Goal: Task Accomplishment & Management: Use online tool/utility

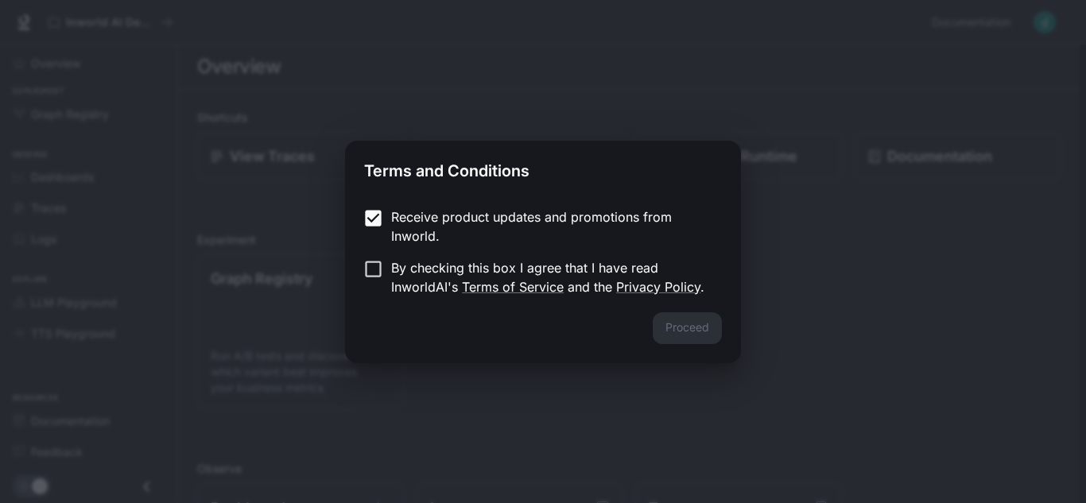
click at [368, 257] on form "Receive product updates and promotions from Inworld. By checking this box I agr…" at bounding box center [543, 251] width 358 height 89
click at [688, 339] on button "Proceed" at bounding box center [687, 328] width 69 height 32
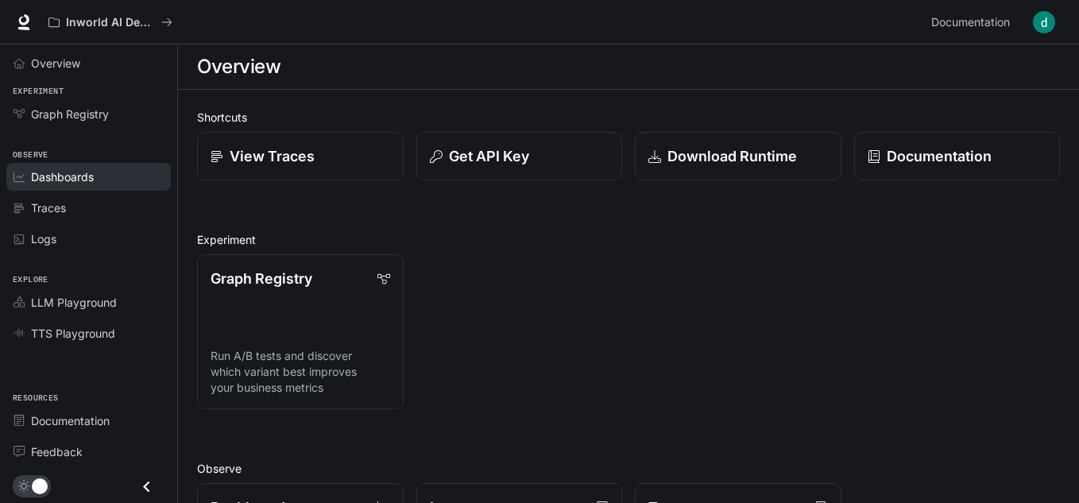
click at [73, 169] on span "Dashboards" at bounding box center [62, 177] width 63 height 17
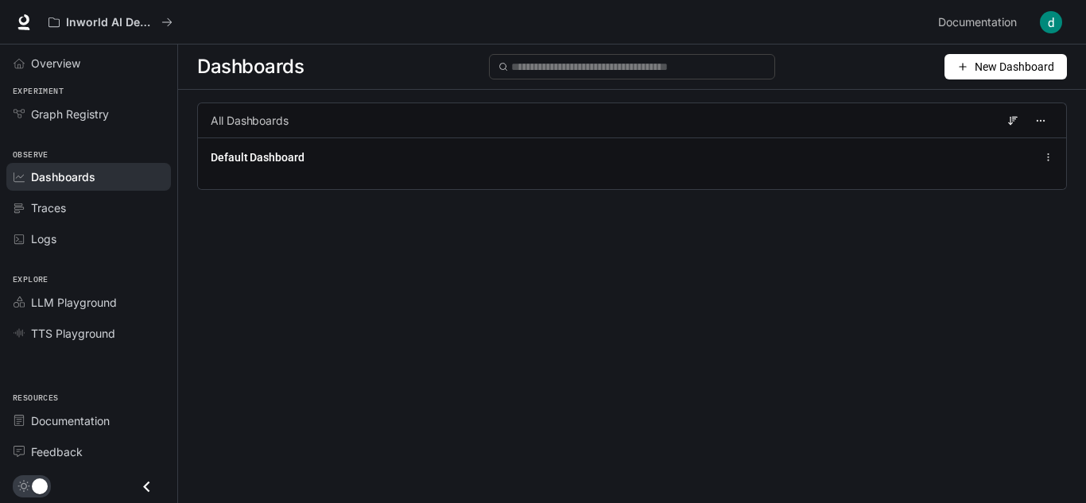
click at [1018, 121] on section at bounding box center [1030, 120] width 46 height 25
click at [1036, 121] on circle "button" at bounding box center [1036, 120] width 1 height 1
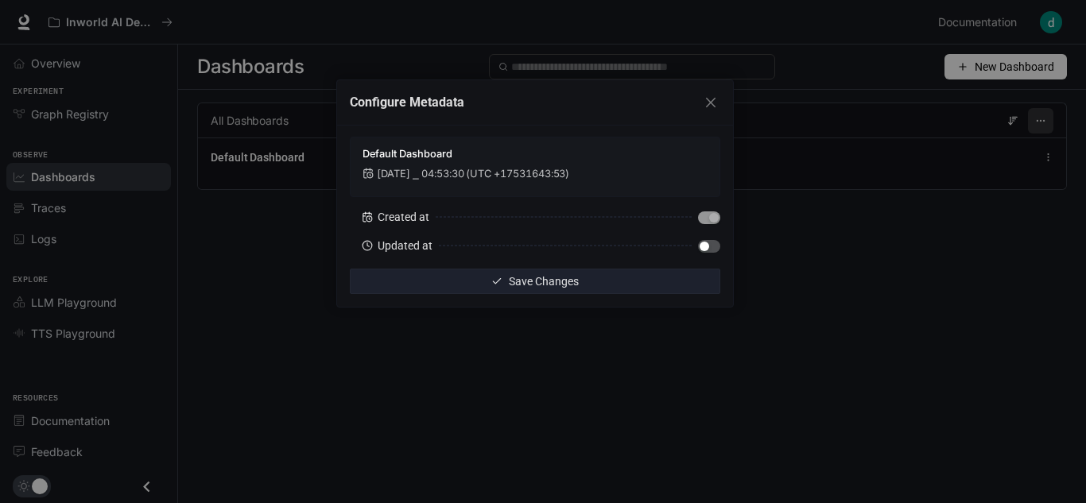
click at [1036, 121] on div "Configure Metadata Default Dashboard Jan 1, 2001 ⎯ 04:53:30 (UTC +17531643:53) …" at bounding box center [543, 251] width 1086 height 503
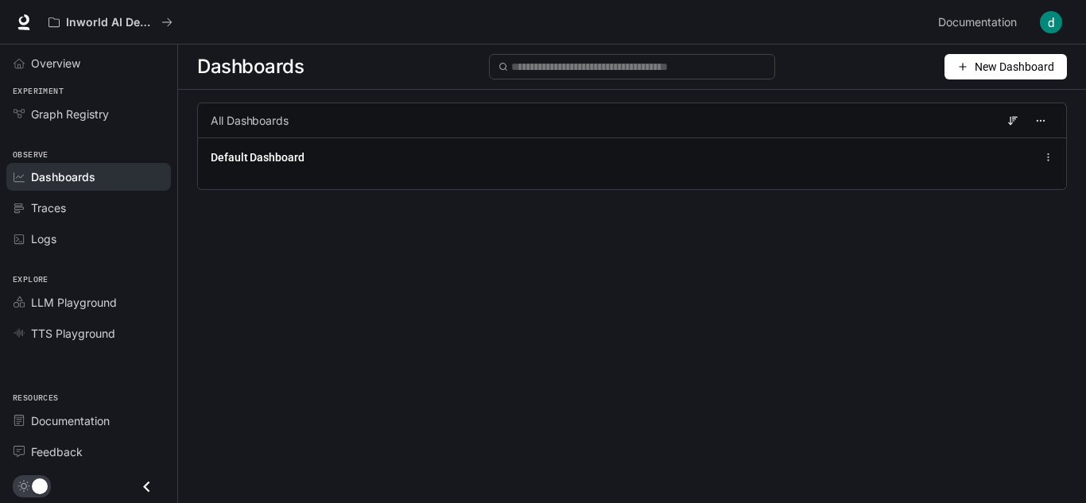
click at [1021, 66] on span "New Dashboard" at bounding box center [1013, 66] width 79 height 17
click at [587, 257] on div "Dashboards New Dashboard All Dashboards Default Dashboard" at bounding box center [632, 245] width 908 height 401
click at [1060, 69] on button "New Dashboard" at bounding box center [1005, 66] width 122 height 25
click at [1001, 97] on div "Create dashboard" at bounding box center [987, 100] width 132 height 17
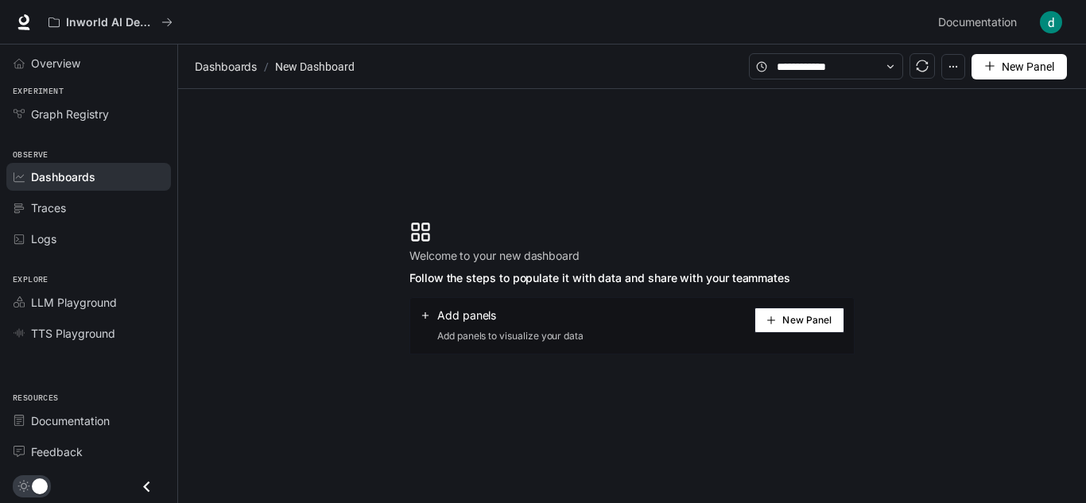
drag, startPoint x: 309, startPoint y: 268, endPoint x: 268, endPoint y: 260, distance: 42.1
click at [276, 265] on section "Welcome to your new dashboard Follow the steps to populate it with data and sha…" at bounding box center [632, 287] width 908 height 397
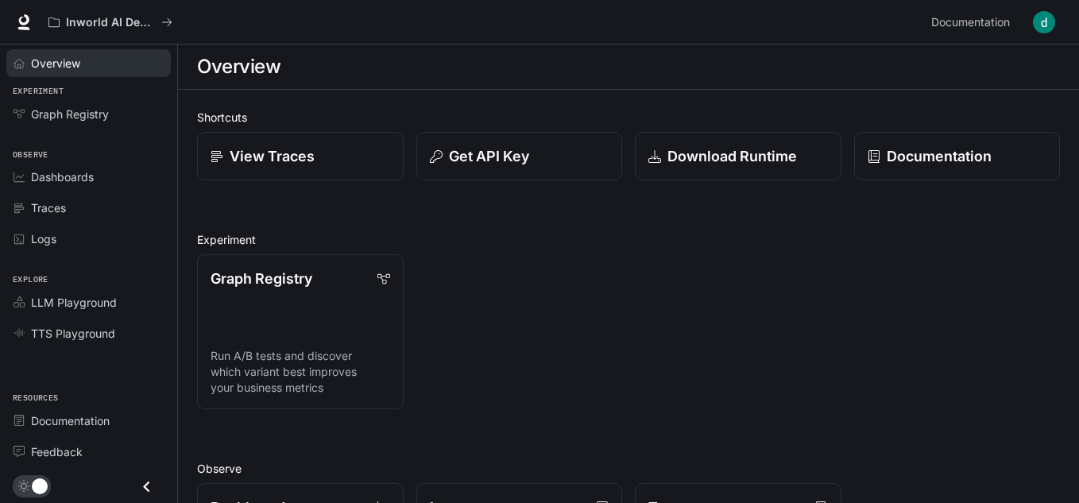
click at [56, 61] on span "Overview" at bounding box center [55, 63] width 49 height 17
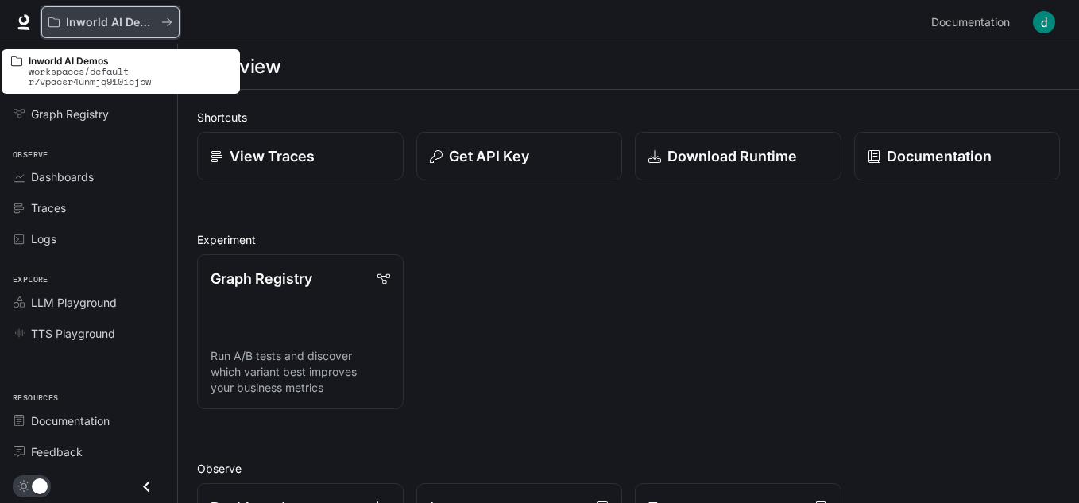
click at [98, 18] on p "Inworld AI Demos" at bounding box center [110, 23] width 89 height 14
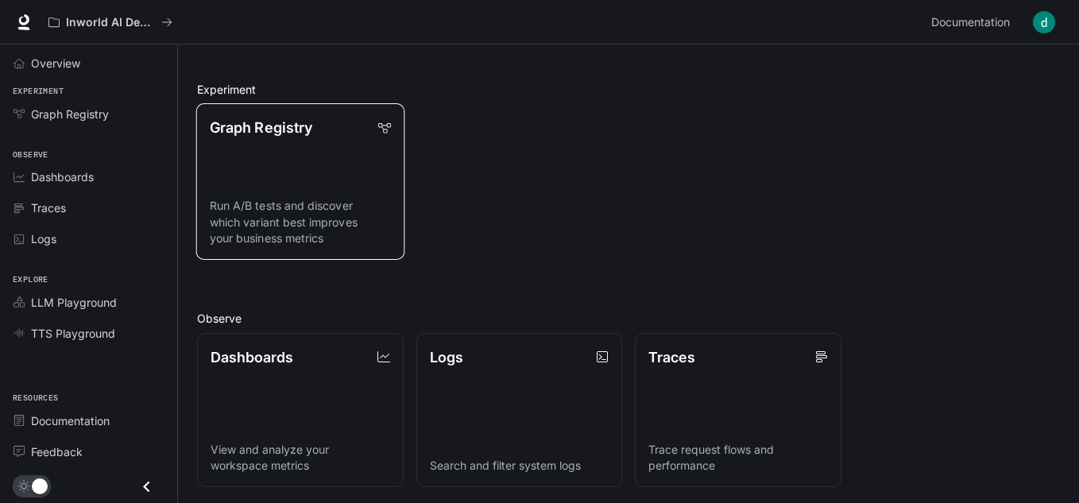
scroll to position [185, 0]
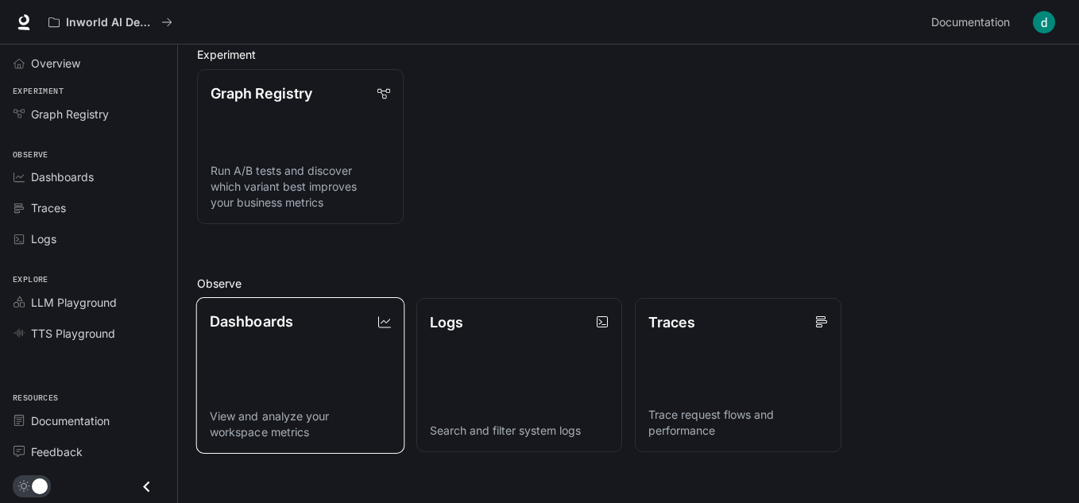
click at [316, 350] on link "Dashboards View and analyze your workspace metrics" at bounding box center [300, 375] width 208 height 157
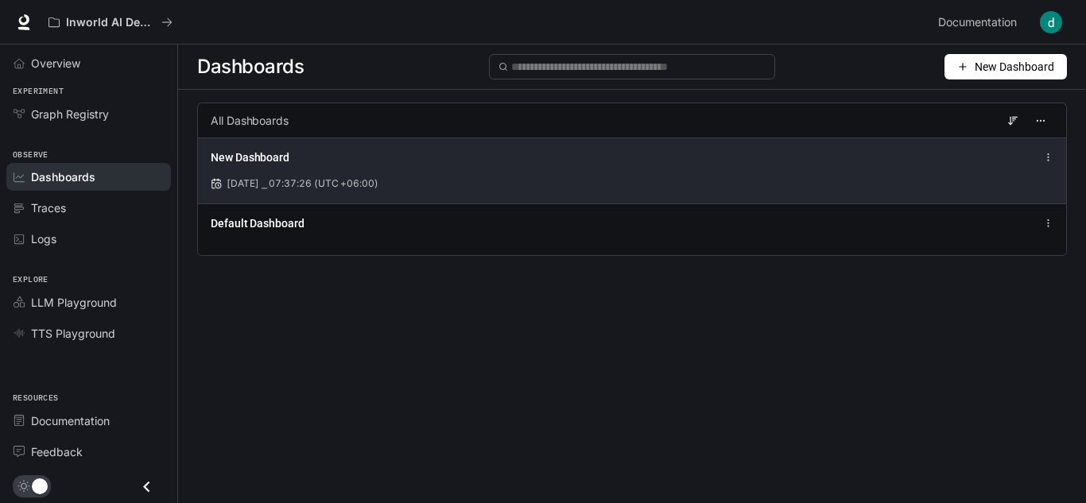
click at [506, 171] on div "New Dashboard Aug 23, 2025 ⎯ 07:37:26 (UTC +06:00)" at bounding box center [632, 171] width 868 height 66
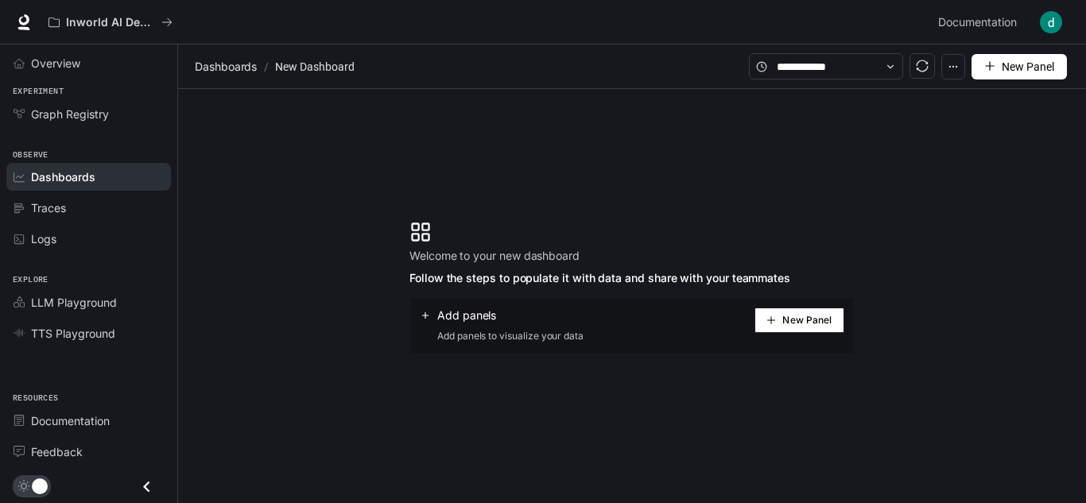
click at [545, 313] on div "Add panels" at bounding box center [502, 316] width 164 height 16
click at [804, 327] on button "New Panel" at bounding box center [799, 320] width 90 height 25
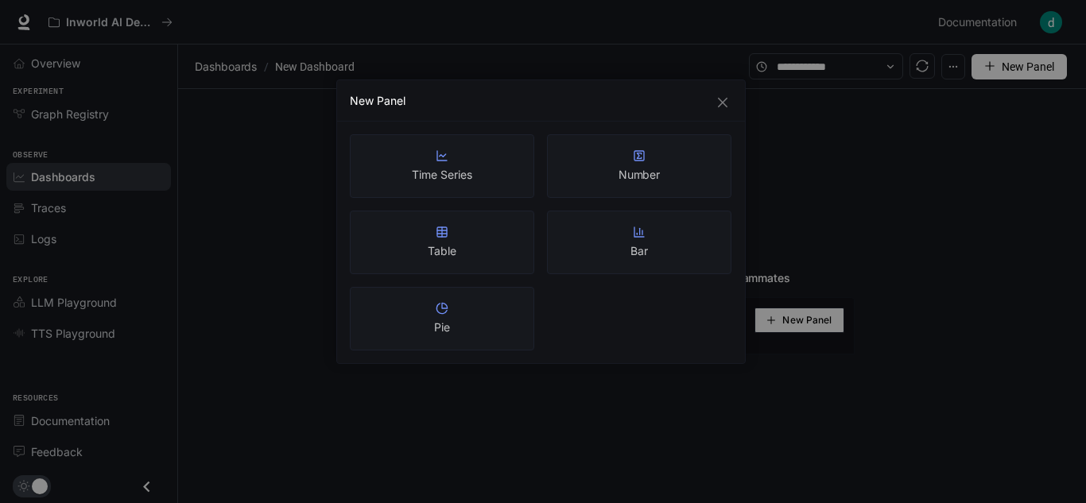
click at [707, 118] on div "New Panel" at bounding box center [541, 100] width 408 height 41
click at [717, 119] on div "New Panel" at bounding box center [541, 100] width 408 height 41
click at [721, 95] on button "Close" at bounding box center [722, 102] width 17 height 17
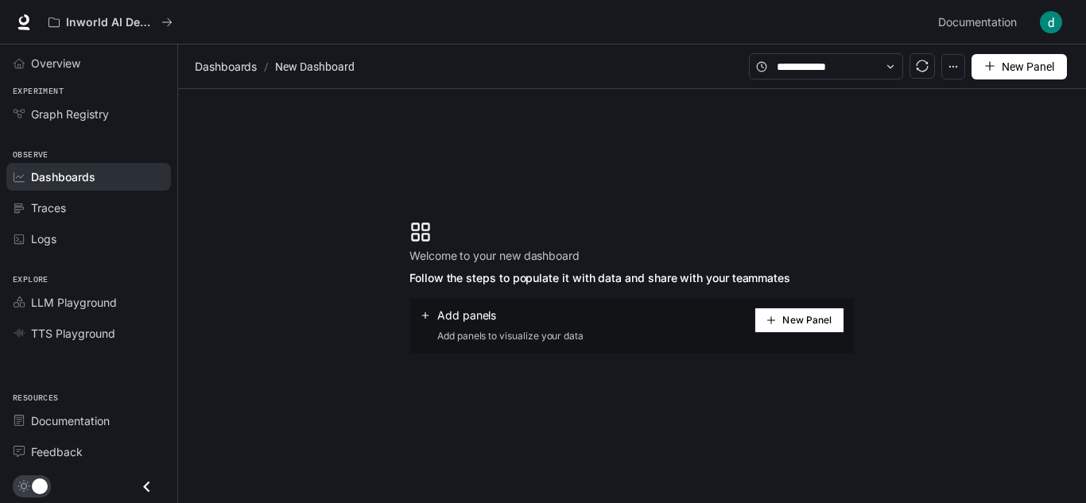
click at [721, 95] on div "New Panel Time Series Number Table Bar Pie" at bounding box center [543, 251] width 1086 height 503
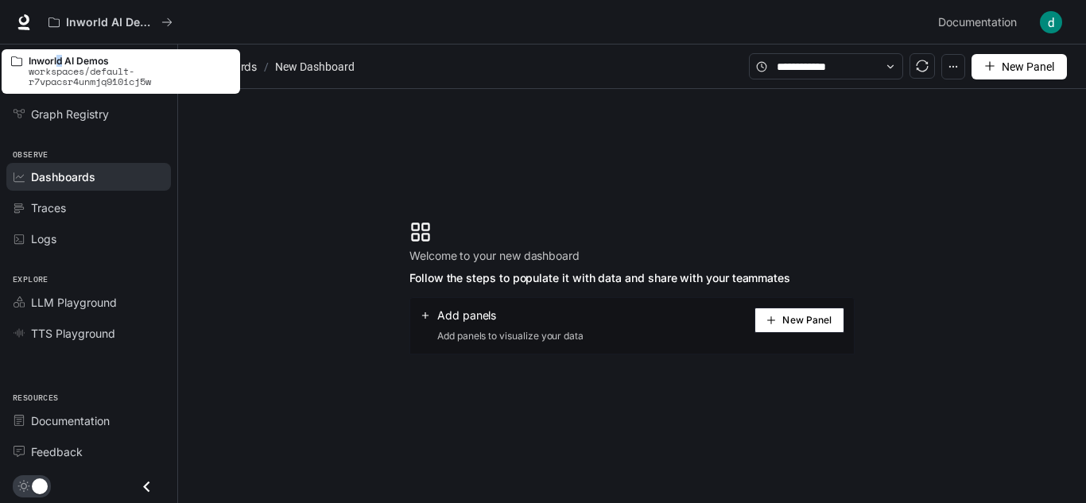
drag, startPoint x: 47, startPoint y: 32, endPoint x: 62, endPoint y: 60, distance: 32.4
click at [62, 60] on p "Inworld AI Demos" at bounding box center [130, 61] width 202 height 10
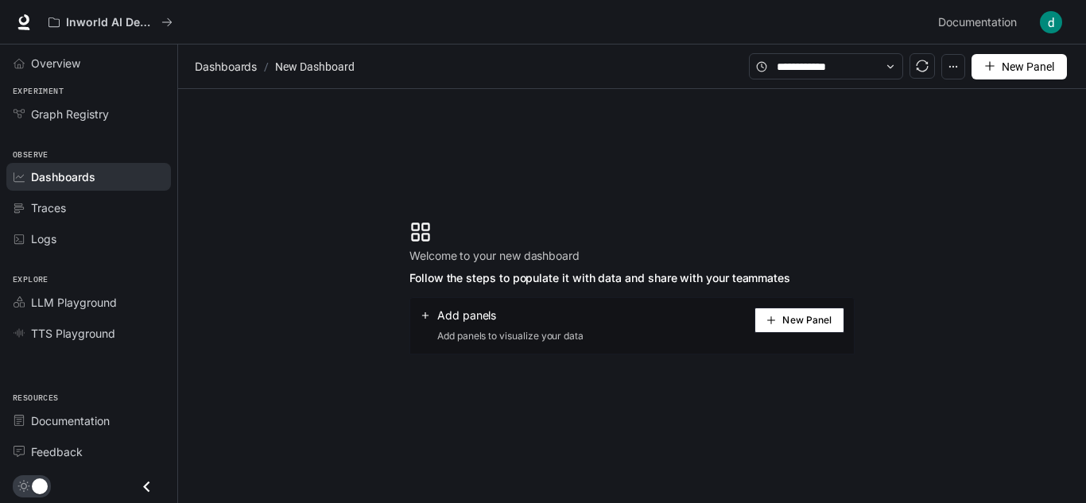
click at [374, 156] on section "Welcome to your new dashboard Follow the steps to populate it with data and sha…" at bounding box center [632, 287] width 908 height 397
click at [41, 72] on link "Overview" at bounding box center [88, 63] width 165 height 28
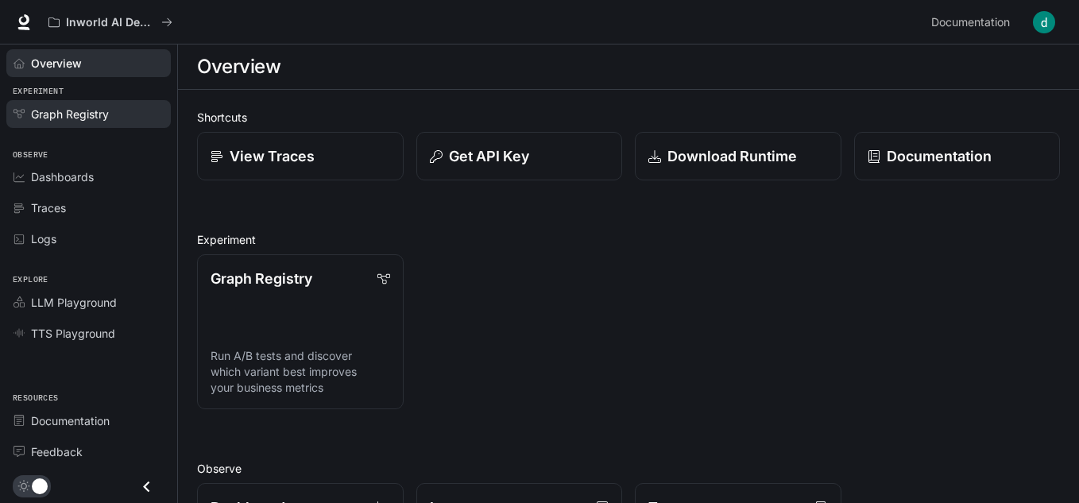
click at [43, 108] on span "Graph Registry" at bounding box center [70, 114] width 78 height 17
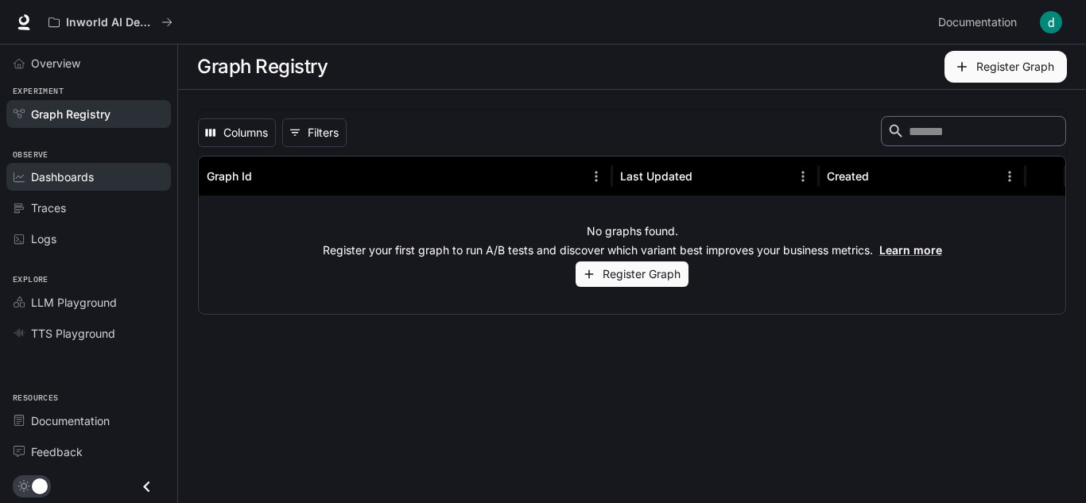
click at [76, 168] on link "Dashboards" at bounding box center [88, 177] width 165 height 28
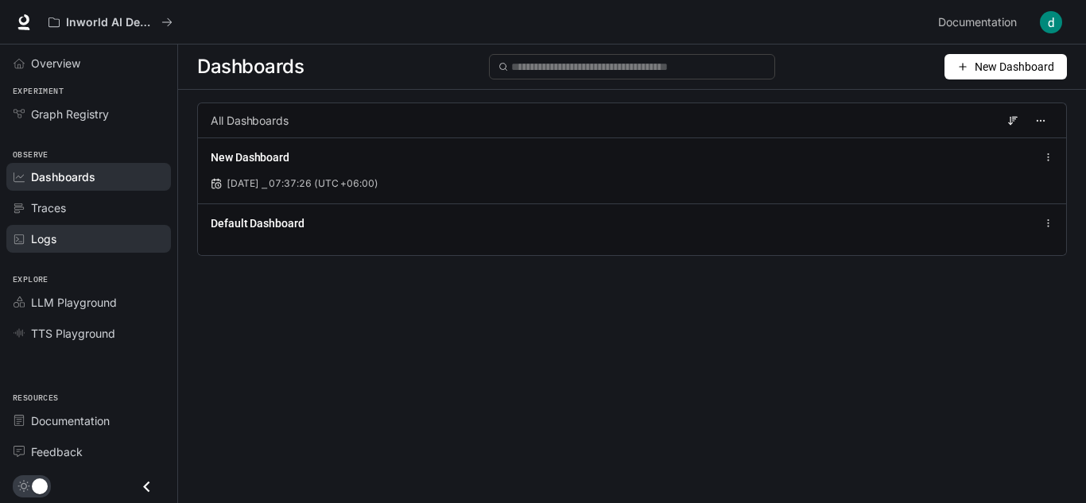
click at [72, 247] on div "Logs" at bounding box center [97, 239] width 133 height 17
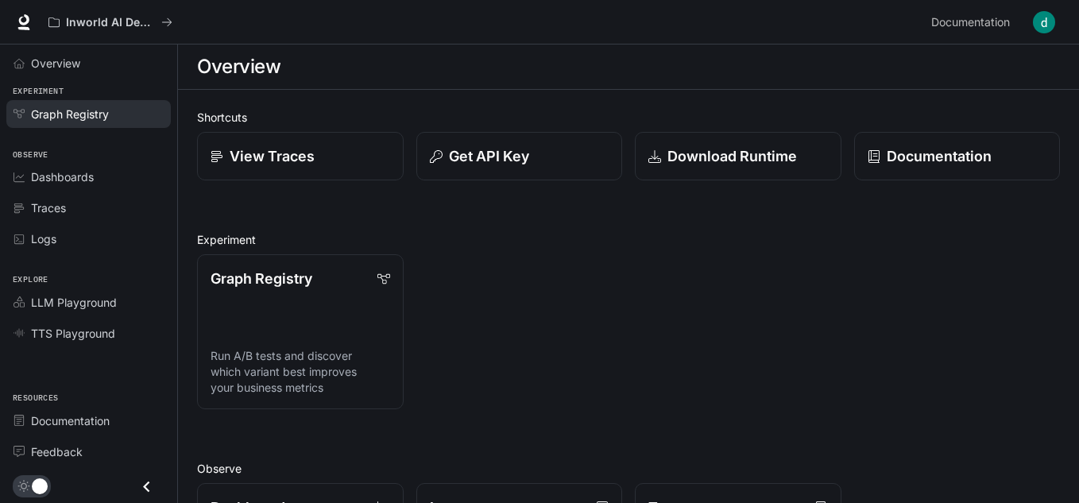
click at [77, 107] on span "Graph Registry" at bounding box center [70, 114] width 78 height 17
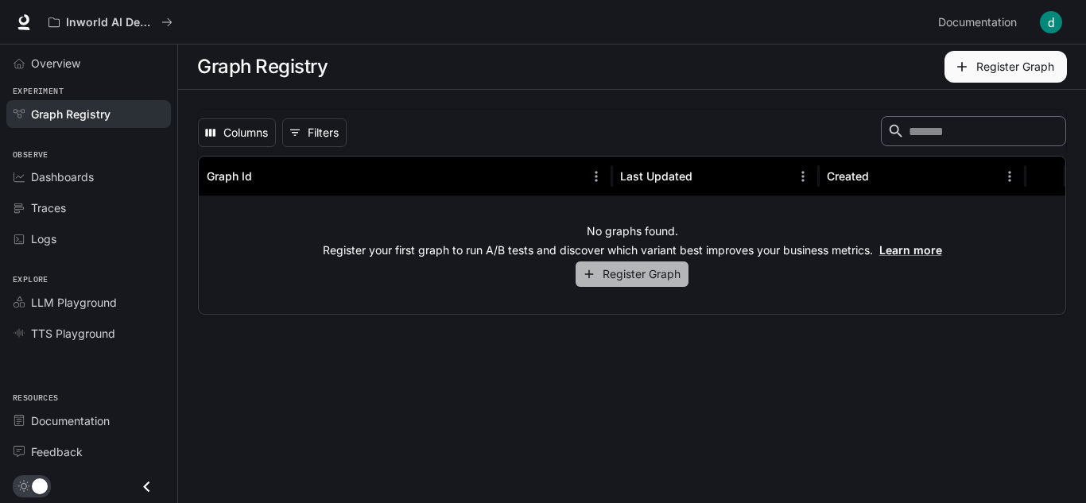
click at [672, 265] on button "Register Graph" at bounding box center [631, 275] width 113 height 26
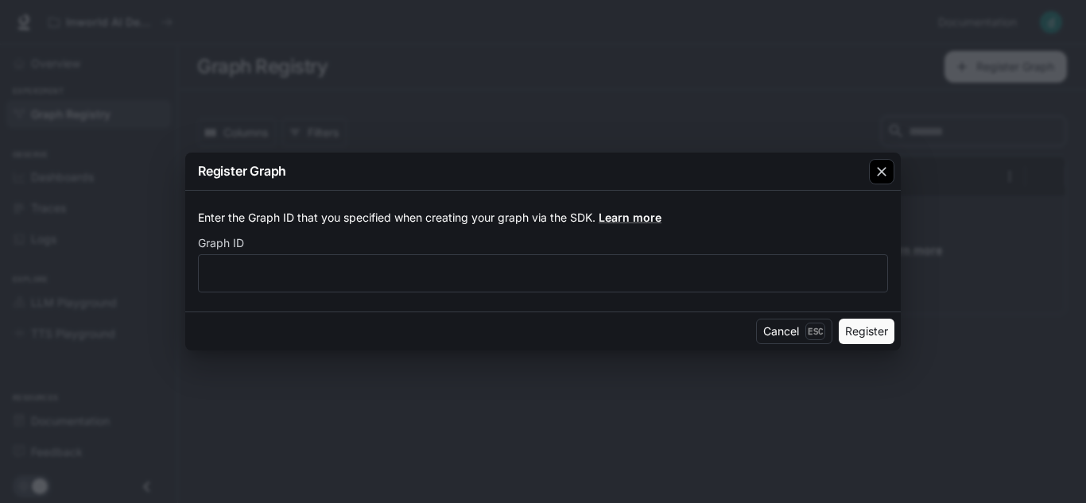
click at [880, 177] on icon "button" at bounding box center [882, 172] width 16 height 16
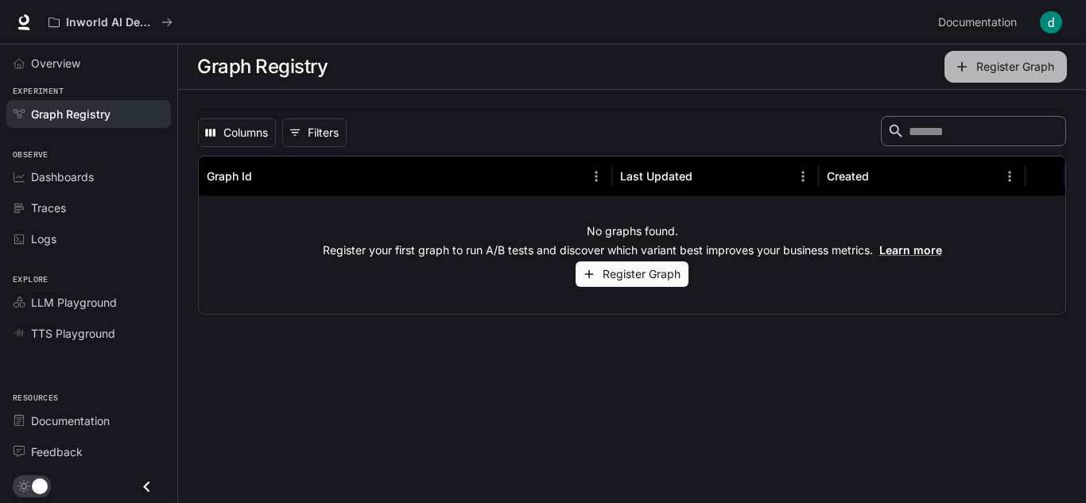
click at [998, 59] on button "Register Graph" at bounding box center [1005, 67] width 122 height 32
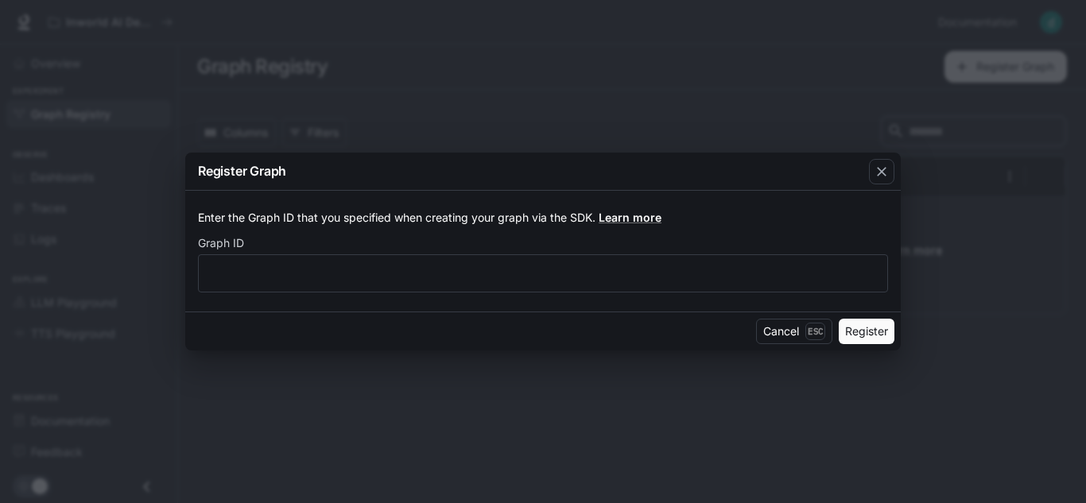
click at [906, 156] on div "Register Graph Enter the Graph ID that you specified when creating your graph v…" at bounding box center [543, 251] width 1086 height 503
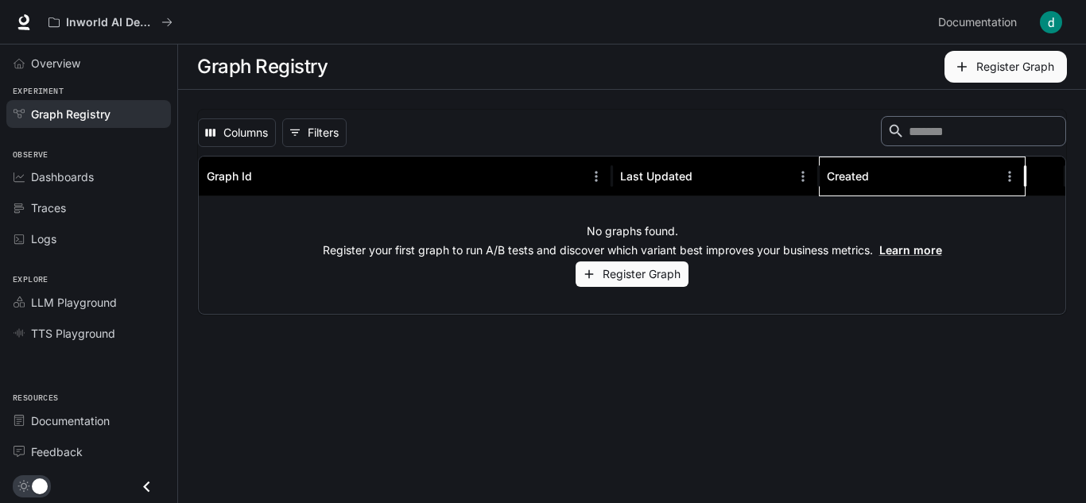
click at [850, 190] on div "Created" at bounding box center [912, 176] width 171 height 39
click at [42, 142] on div "Observe Dashboards Traces Logs" at bounding box center [88, 196] width 177 height 126
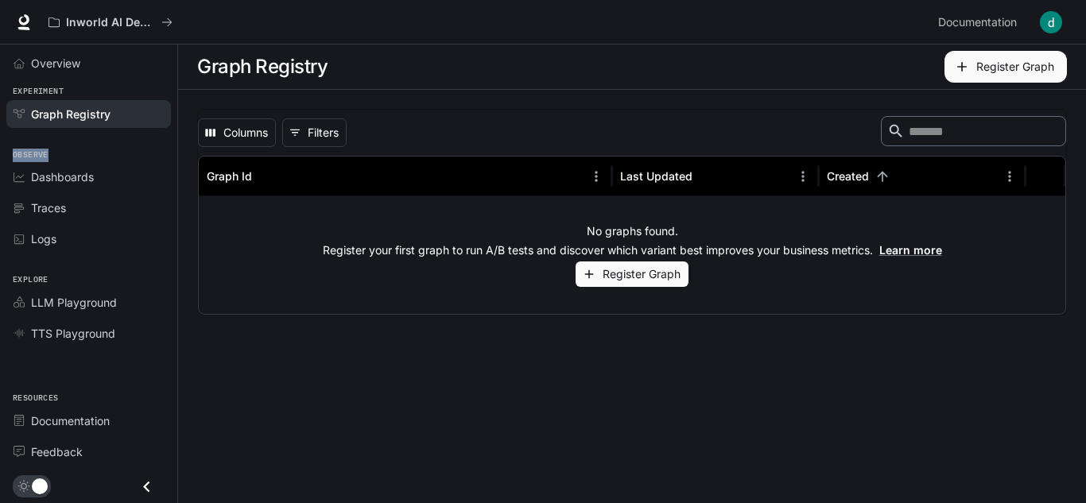
click at [42, 142] on div "Observe Dashboards Traces Logs" at bounding box center [88, 196] width 177 height 126
click at [79, 157] on span "Observe" at bounding box center [88, 156] width 177 height 14
click at [41, 72] on link "Overview" at bounding box center [88, 63] width 165 height 28
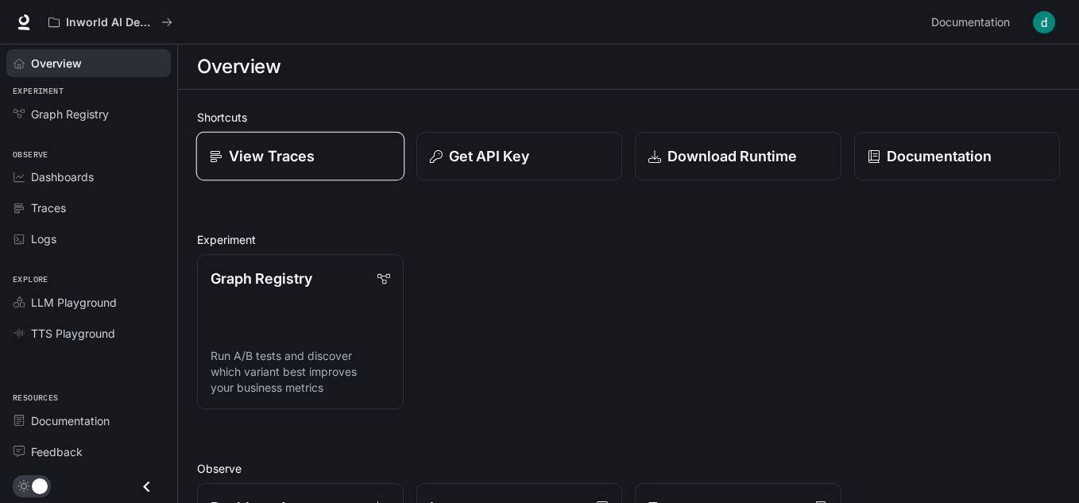
click at [353, 167] on div "View Traces" at bounding box center [300, 155] width 181 height 21
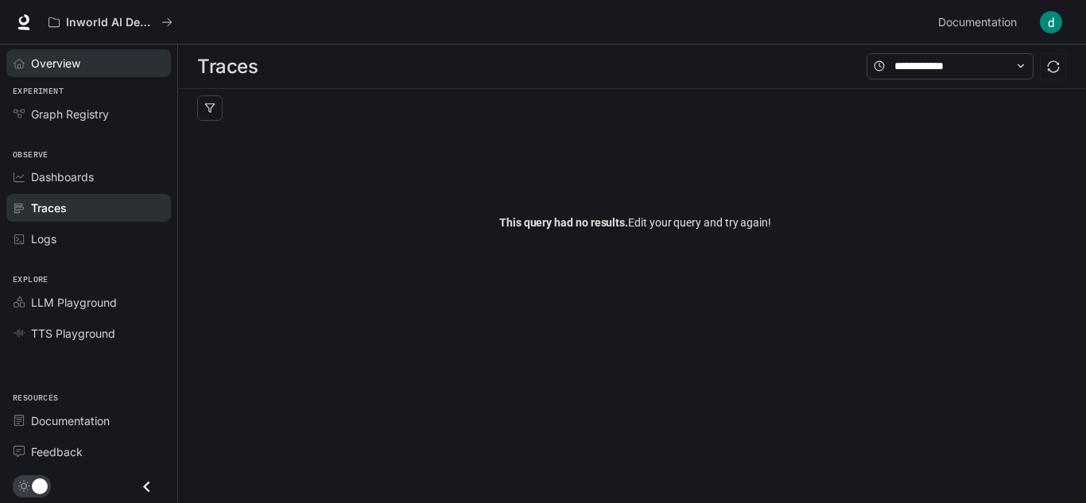
click at [44, 64] on span "Overview" at bounding box center [55, 63] width 49 height 17
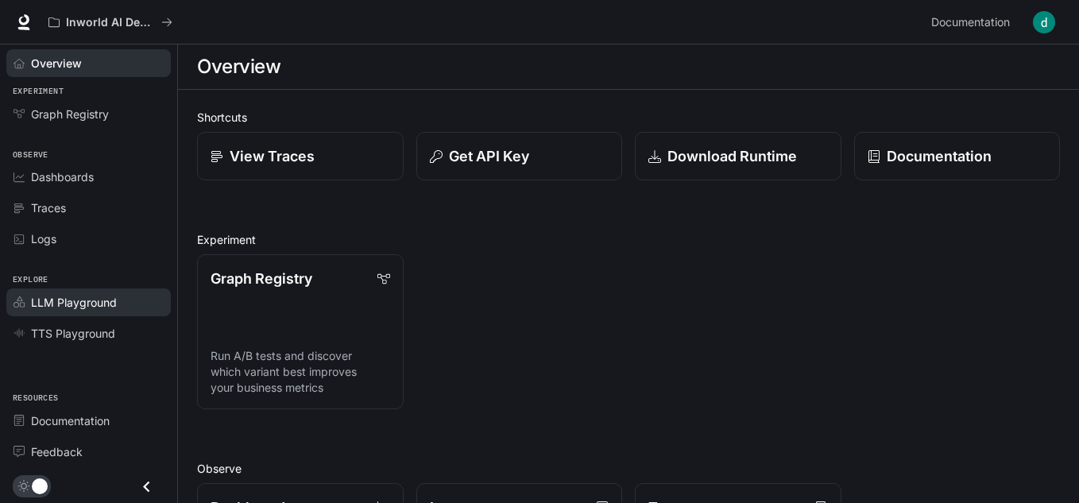
click at [81, 300] on span "LLM Playground" at bounding box center [74, 302] width 86 height 17
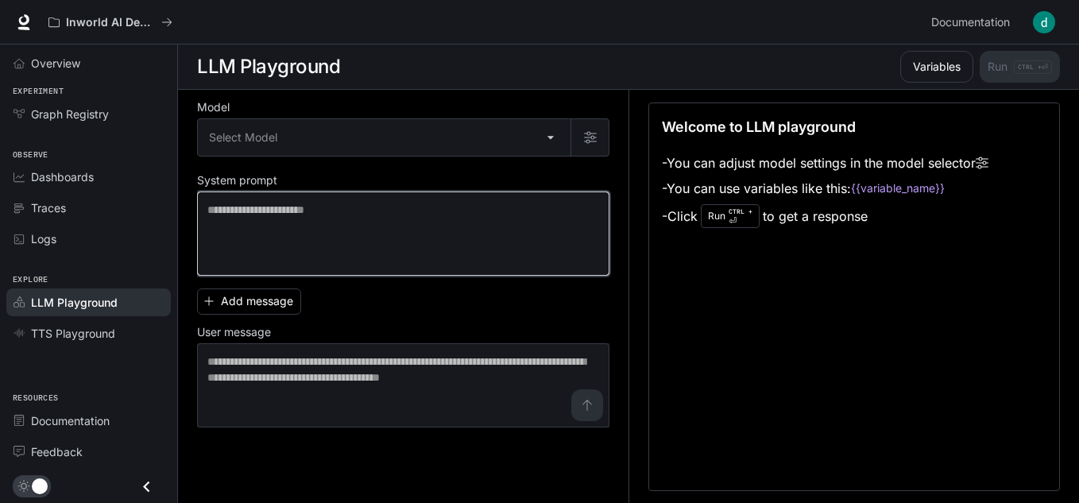
click at [339, 202] on textarea at bounding box center [403, 234] width 392 height 64
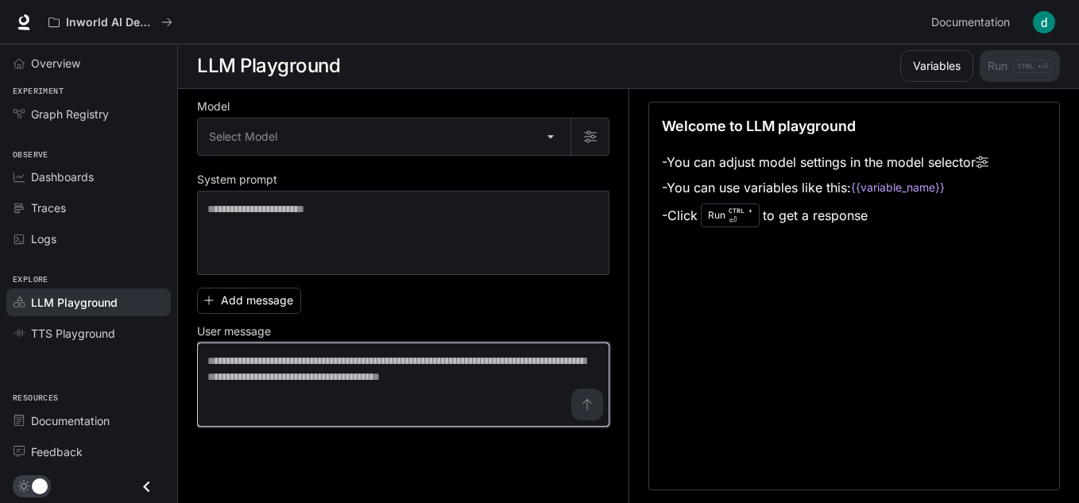
click at [352, 358] on textarea at bounding box center [403, 385] width 392 height 64
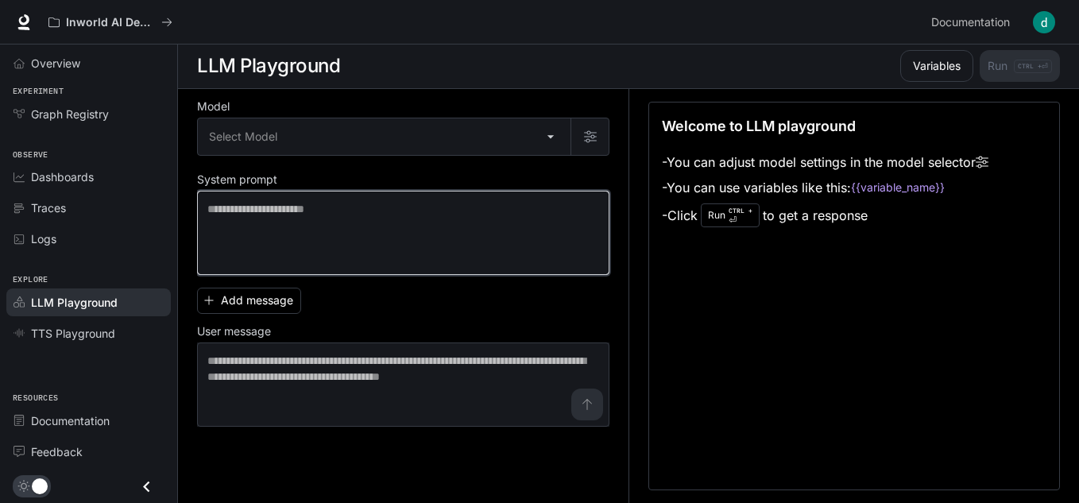
click at [549, 232] on textarea at bounding box center [403, 233] width 392 height 64
drag, startPoint x: 471, startPoint y: 237, endPoint x: 463, endPoint y: 230, distance: 10.7
click at [470, 236] on textarea at bounding box center [403, 233] width 392 height 64
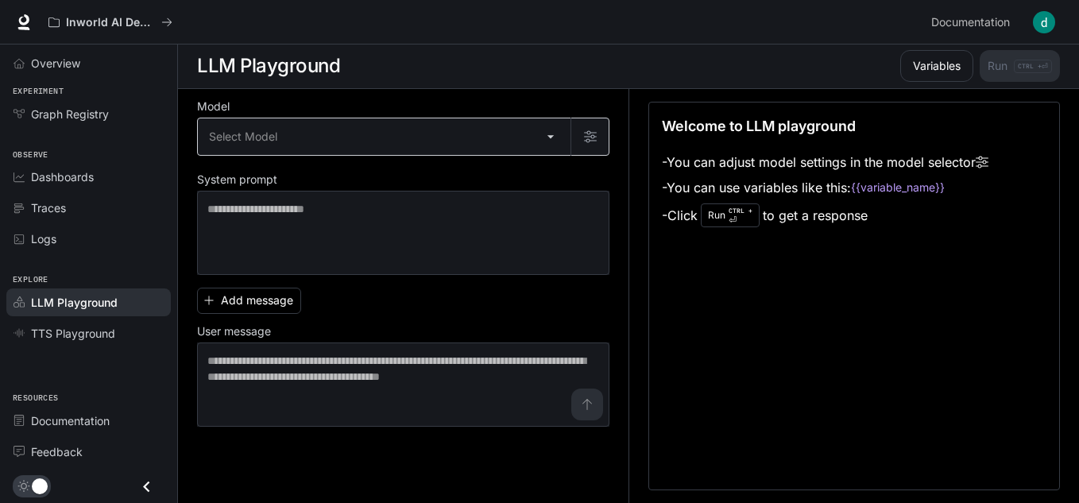
click at [406, 141] on body "Skip to main content Inworld AI Demos Documentation Documentation Portal Overvi…" at bounding box center [539, 251] width 1079 height 504
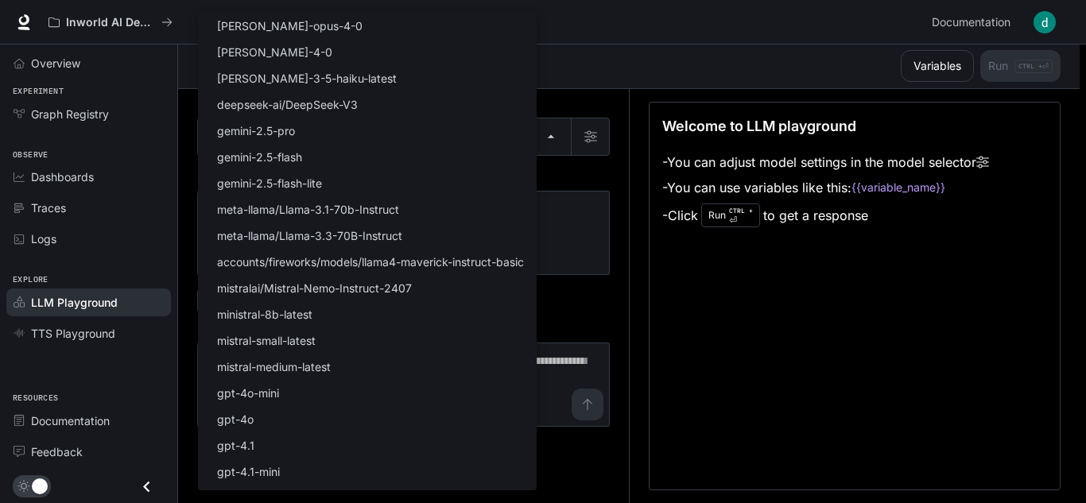
click at [745, 362] on div at bounding box center [543, 251] width 1086 height 503
